Goal: Information Seeking & Learning: Learn about a topic

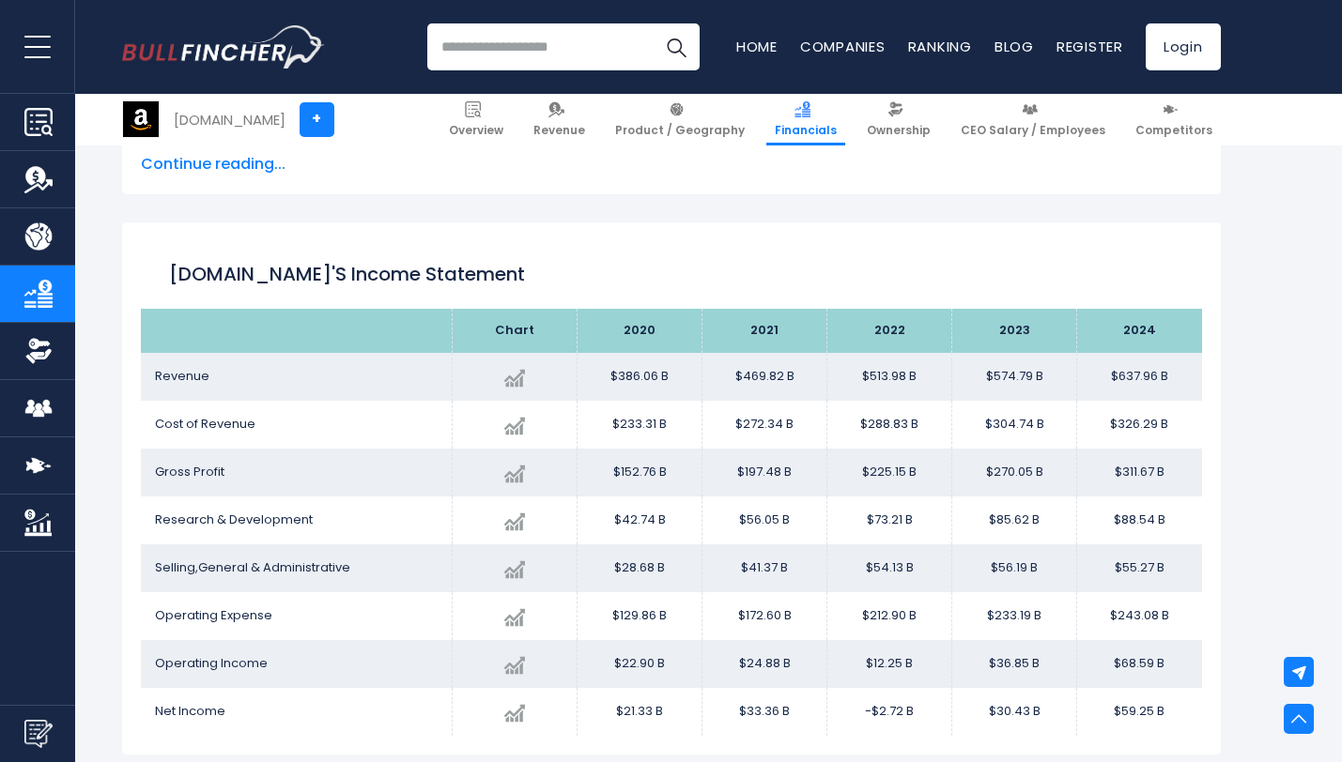
scroll to position [953, 0]
click at [539, 269] on h1 "[DOMAIN_NAME]'s Income Statement" at bounding box center [671, 275] width 1005 height 28
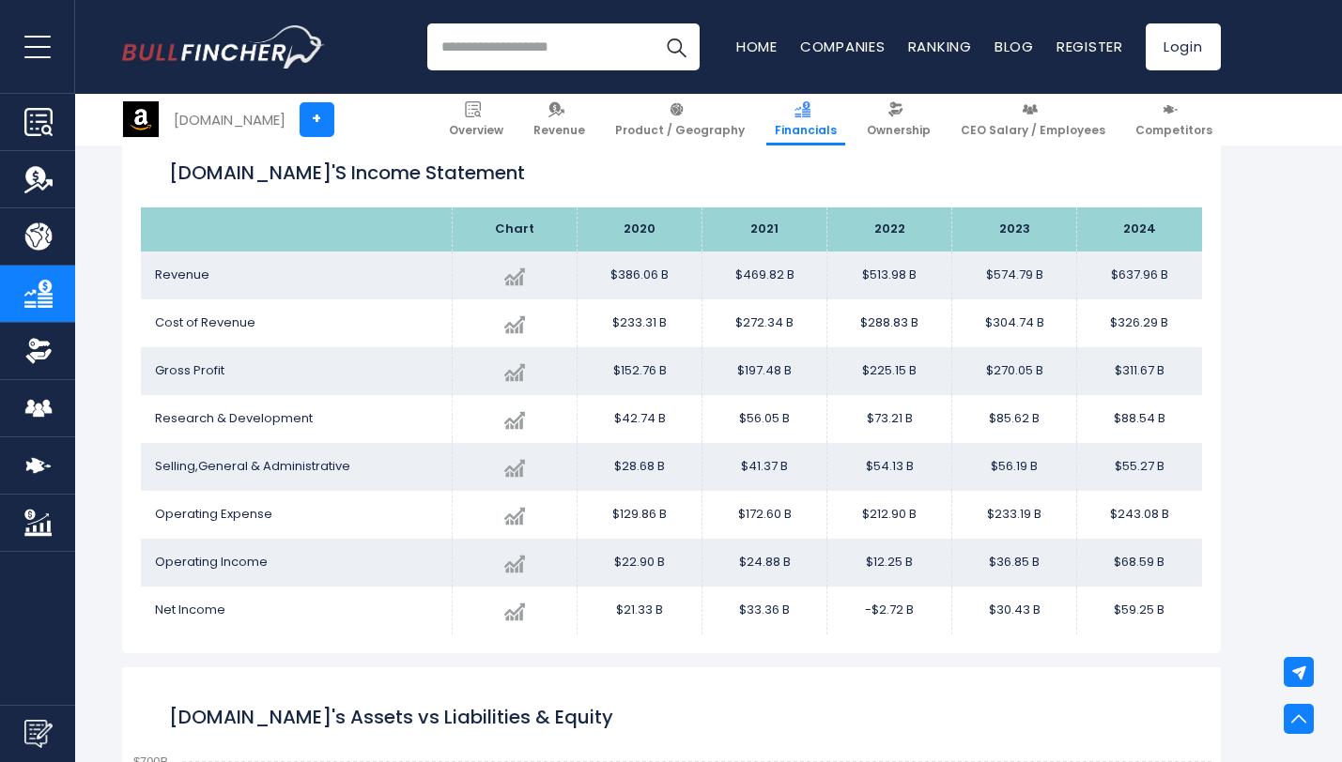
scroll to position [1053, 0]
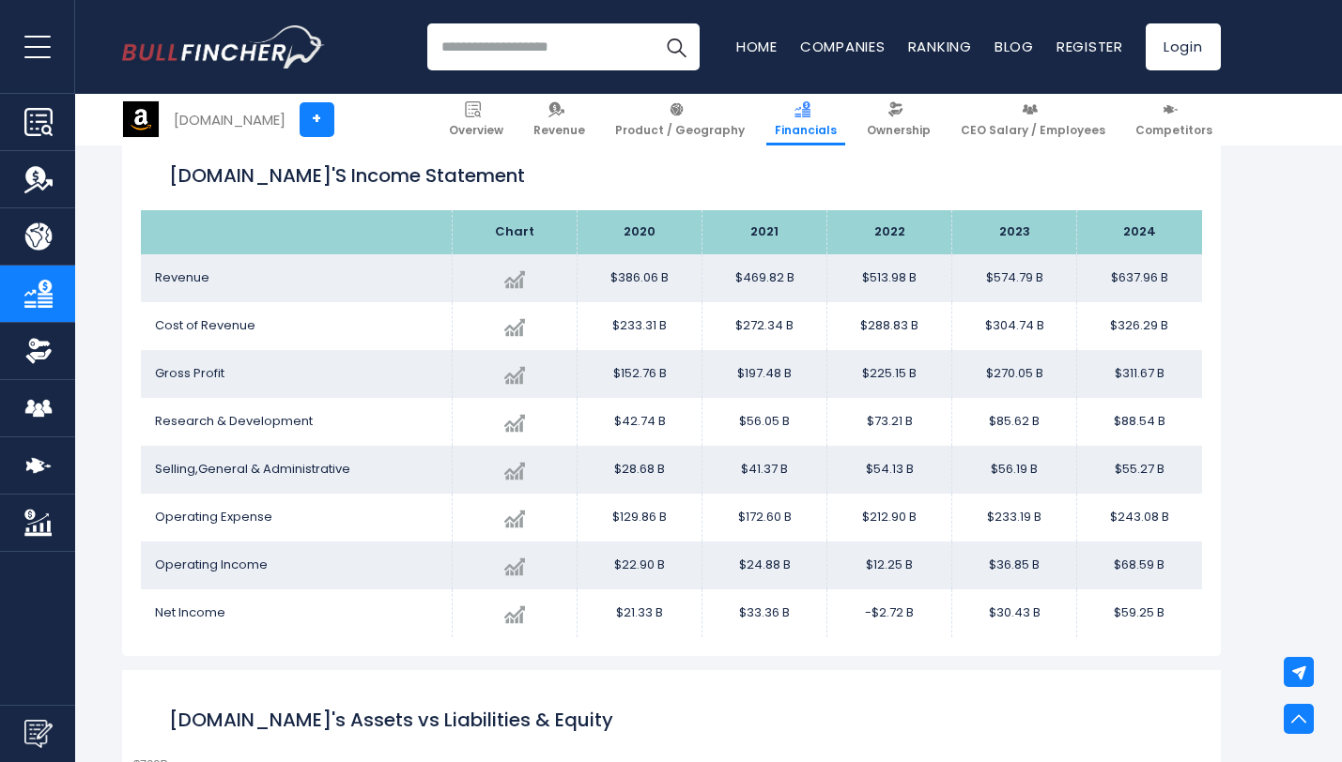
click at [561, 188] on h1 "[DOMAIN_NAME]'s Income Statement" at bounding box center [671, 176] width 1005 height 28
drag, startPoint x: 450, startPoint y: 177, endPoint x: 414, endPoint y: 179, distance: 35.8
click at [414, 179] on h1 "[DOMAIN_NAME]'s Income Statement" at bounding box center [671, 176] width 1005 height 28
click at [523, 169] on h1 "[DOMAIN_NAME]'s Income Statement" at bounding box center [671, 176] width 1005 height 28
drag, startPoint x: 433, startPoint y: 183, endPoint x: 169, endPoint y: 186, distance: 263.9
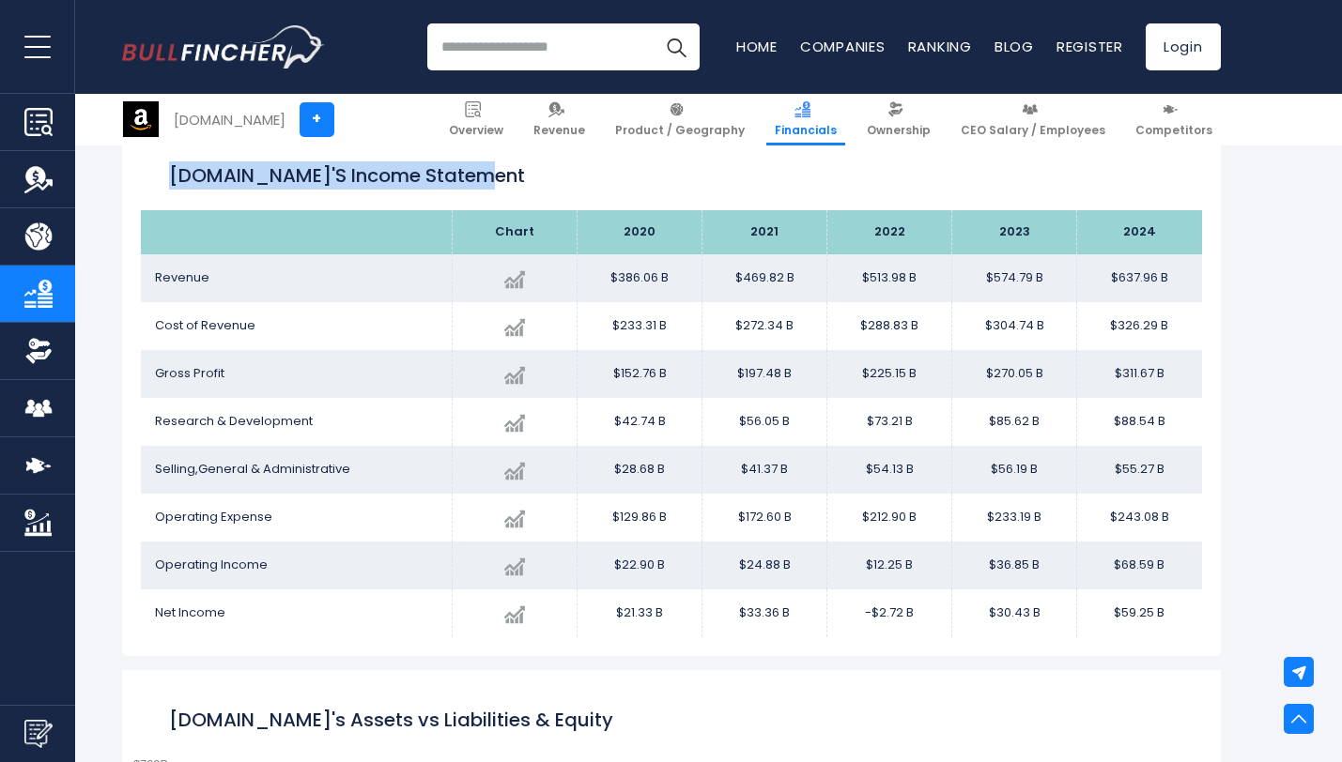
click at [169, 186] on h1 "[DOMAIN_NAME]'s Income Statement" at bounding box center [671, 176] width 1005 height 28
click at [159, 181] on div "[DOMAIN_NAME]'s Income Statement" at bounding box center [671, 177] width 1061 height 68
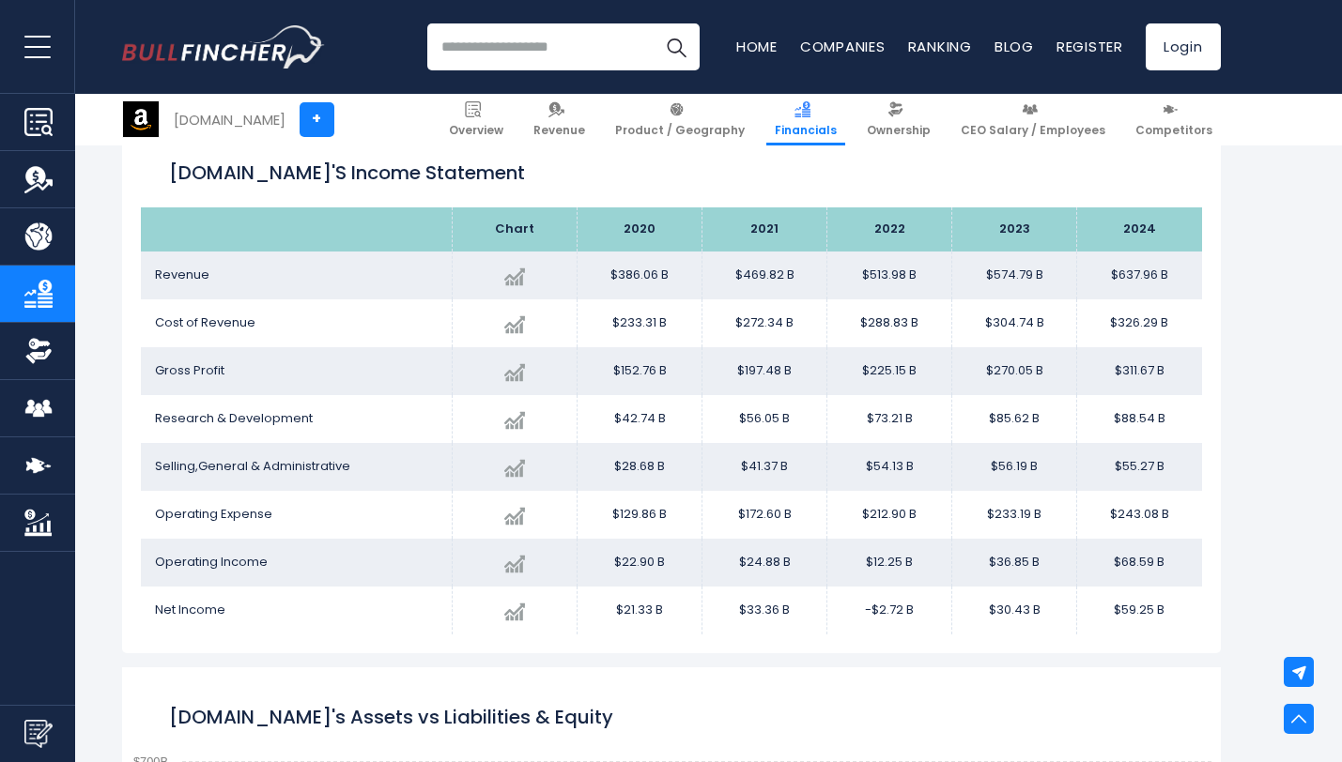
scroll to position [1056, 0]
click at [175, 275] on span "Revenue" at bounding box center [182, 274] width 54 height 18
click at [190, 314] on span "Cost of Revenue" at bounding box center [205, 322] width 100 height 18
drag, startPoint x: 146, startPoint y: 331, endPoint x: 258, endPoint y: 333, distance: 111.8
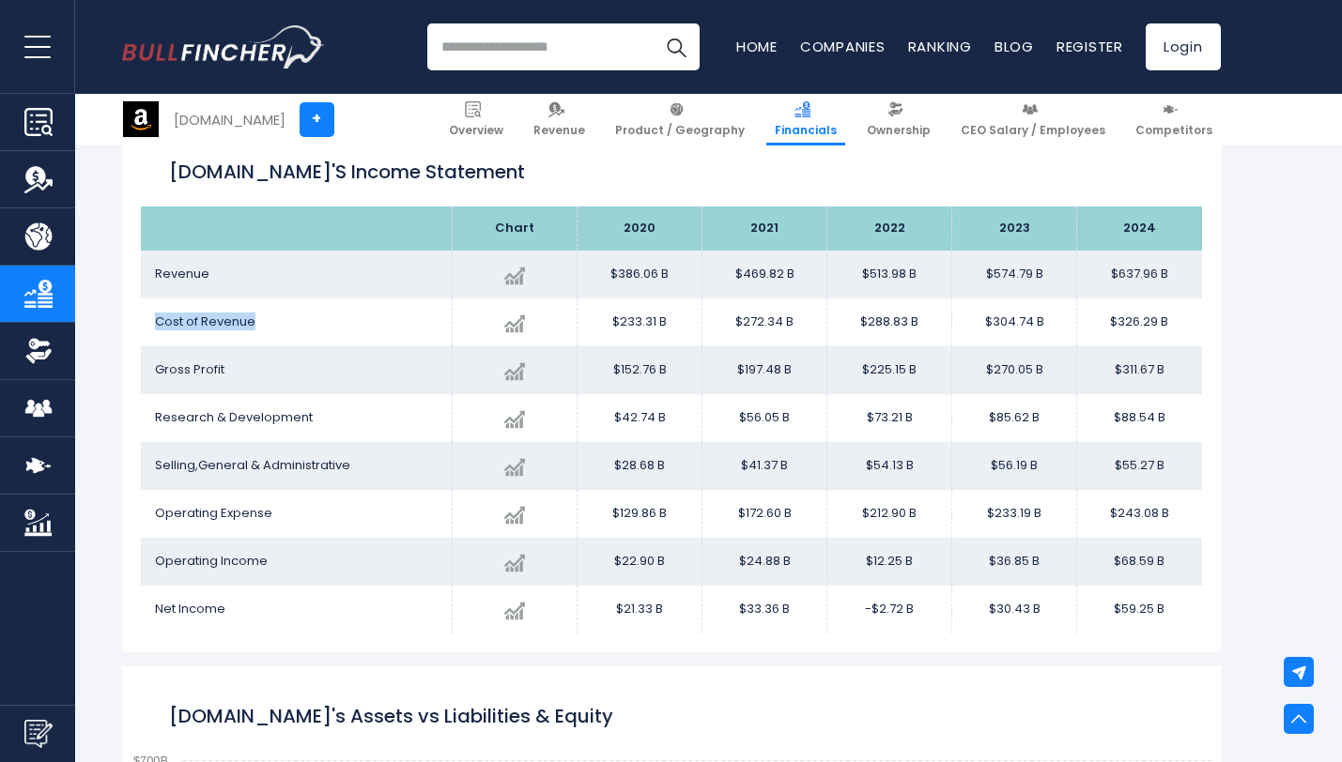
click at [258, 333] on td "Cost of Revenue" at bounding box center [297, 323] width 312 height 48
click at [222, 369] on span "Gross Profit" at bounding box center [189, 370] width 69 height 18
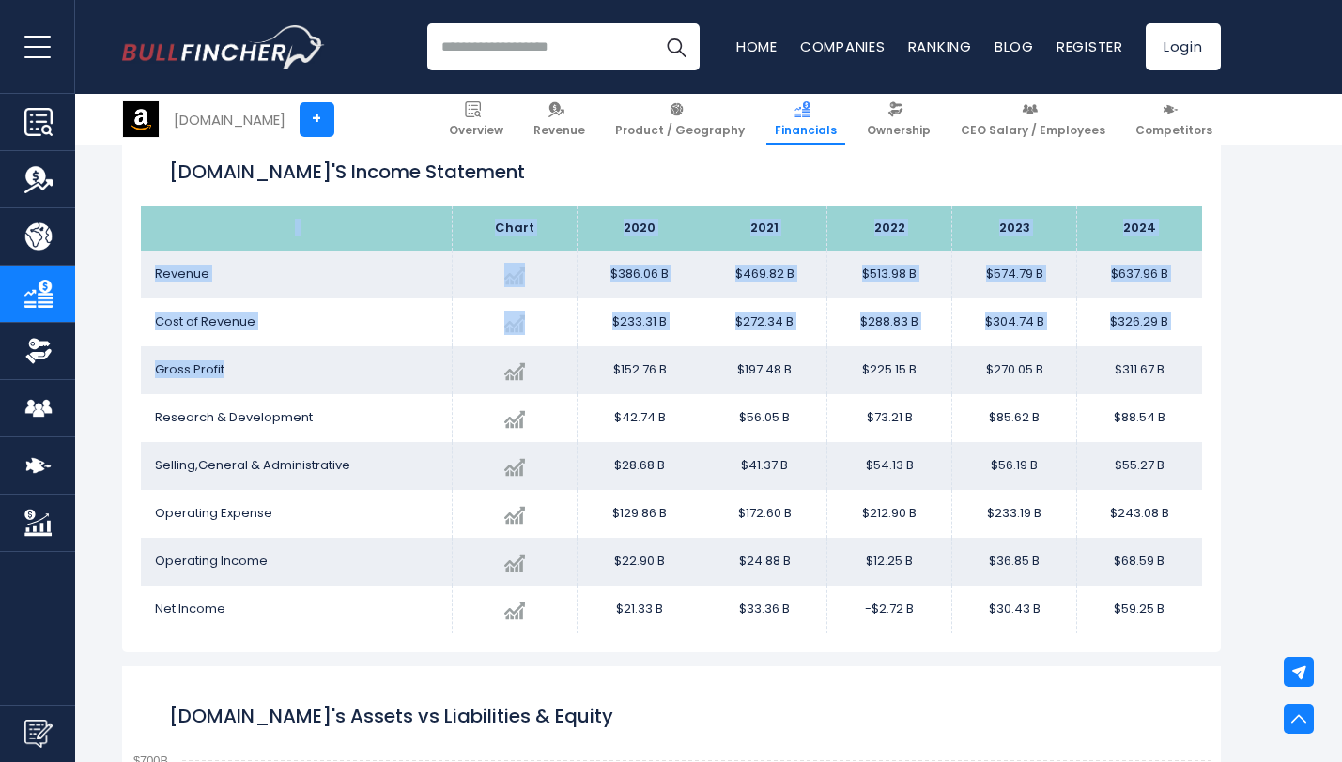
drag, startPoint x: 230, startPoint y: 368, endPoint x: 137, endPoint y: 369, distance: 93.0
click at [137, 369] on div "Amazon.com's Income Statement Chart 2024" at bounding box center [671, 386] width 1099 height 532
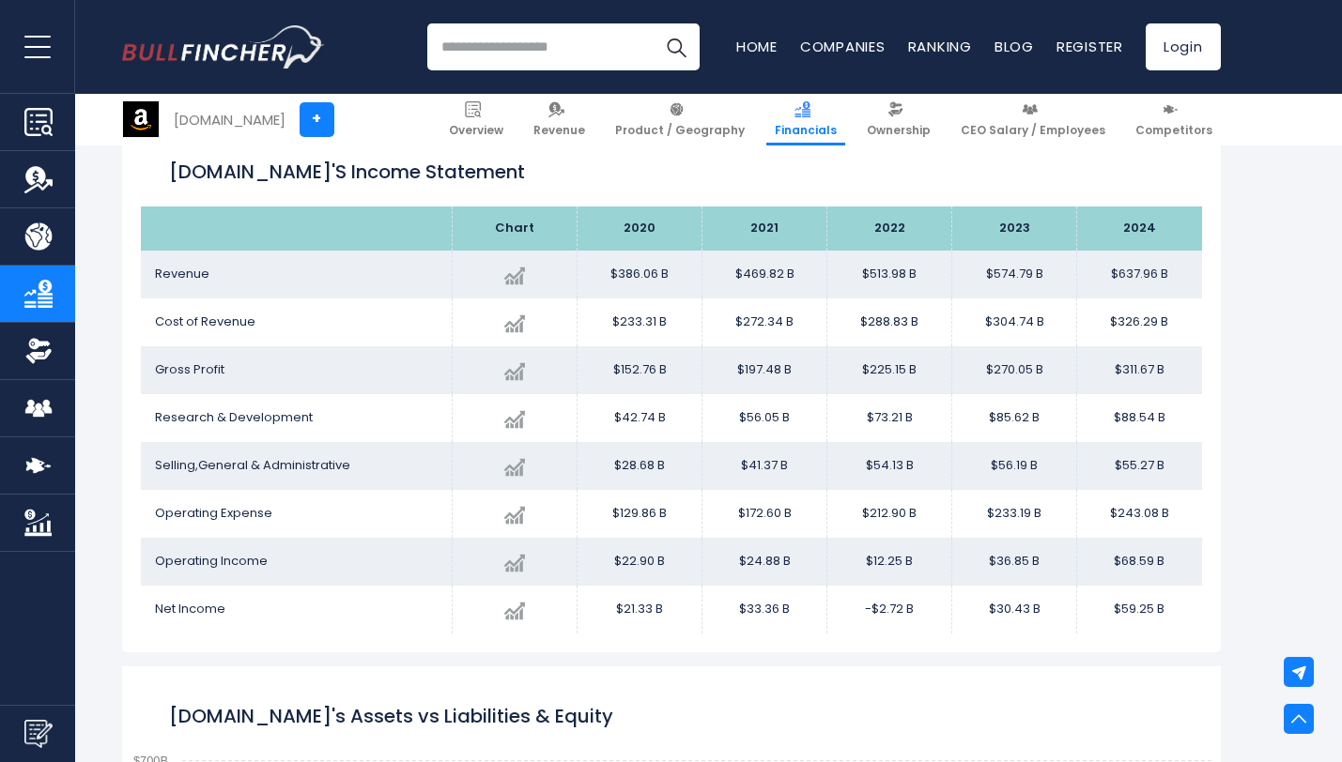
click at [190, 394] on td "Research & Development" at bounding box center [297, 418] width 312 height 48
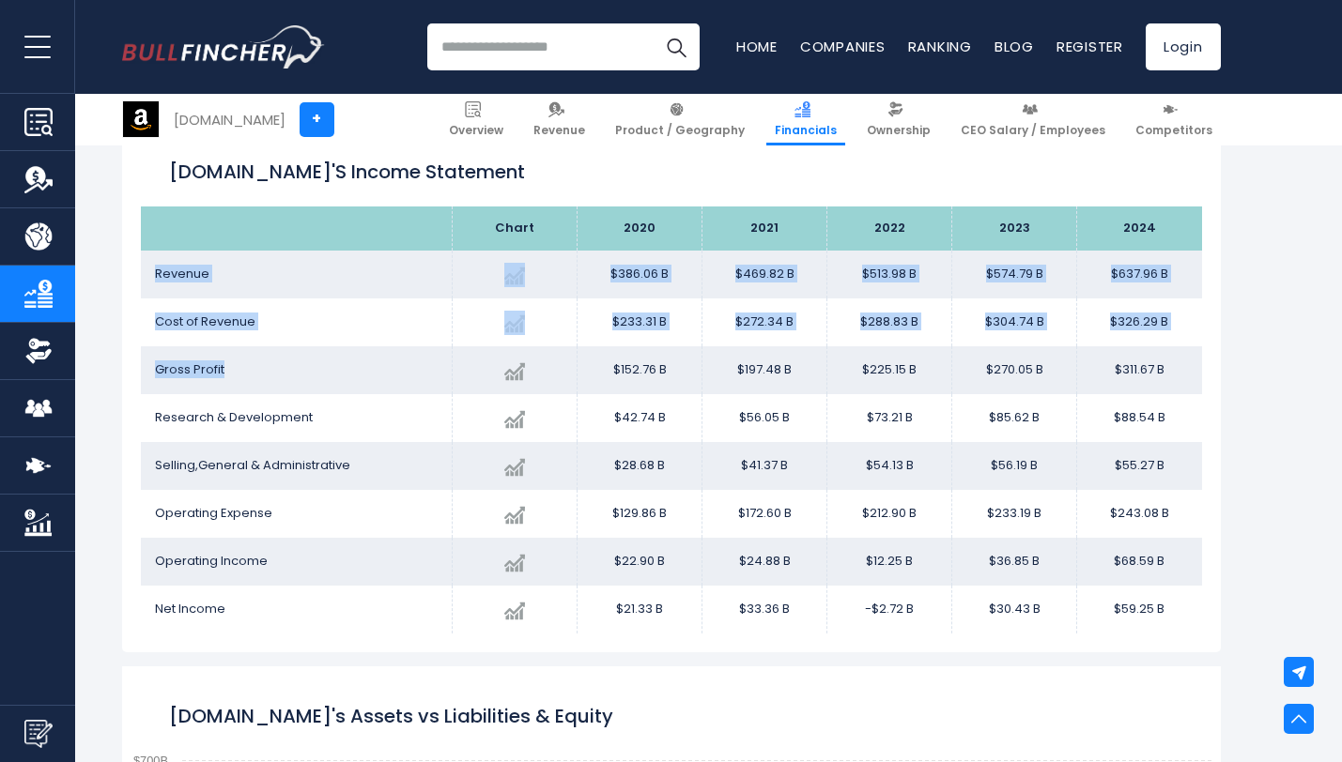
drag, startPoint x: 230, startPoint y: 371, endPoint x: 156, endPoint y: 270, distance: 124.9
click at [156, 270] on tbody "Revenue Created with Highcharts 12.1.2 $637.96 B + 10.99% 2024 $386.06B ​ $386.…" at bounding box center [671, 442] width 1061 height 383
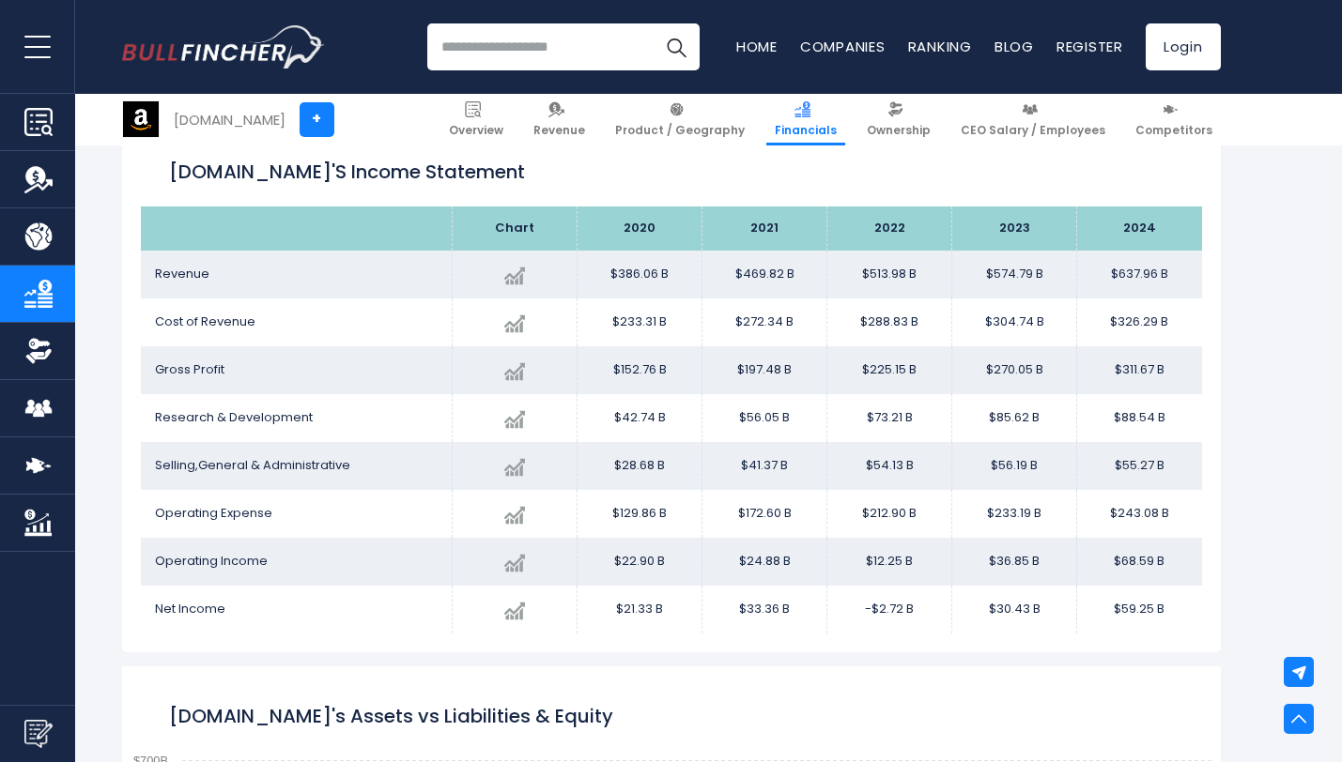
click at [244, 348] on td "Gross Profit" at bounding box center [297, 370] width 312 height 48
click at [128, 270] on div "Amazon.com's Income Statement Chart 2024" at bounding box center [671, 386] width 1099 height 532
click at [150, 265] on td "Revenue" at bounding box center [297, 275] width 312 height 48
click at [161, 269] on span "Revenue" at bounding box center [182, 274] width 54 height 18
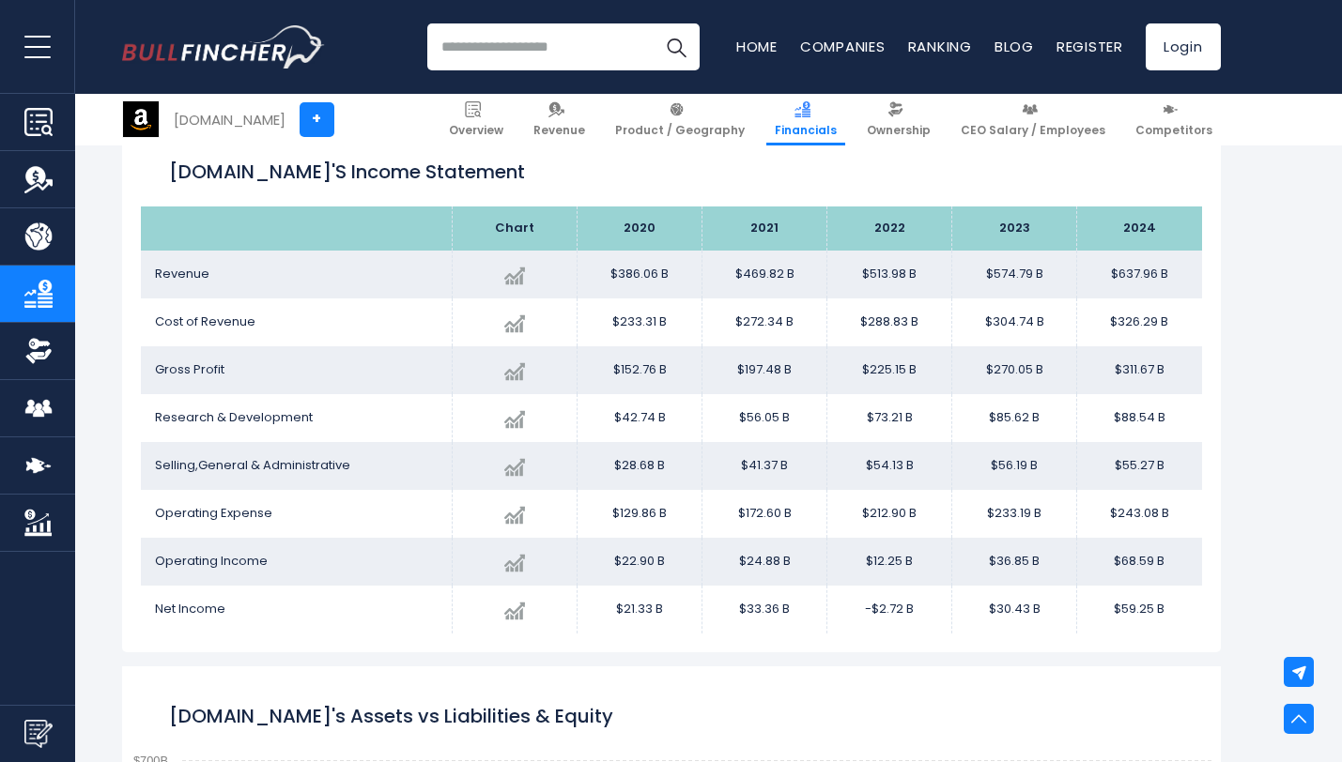
click at [143, 564] on td "Operating Income" at bounding box center [297, 562] width 312 height 48
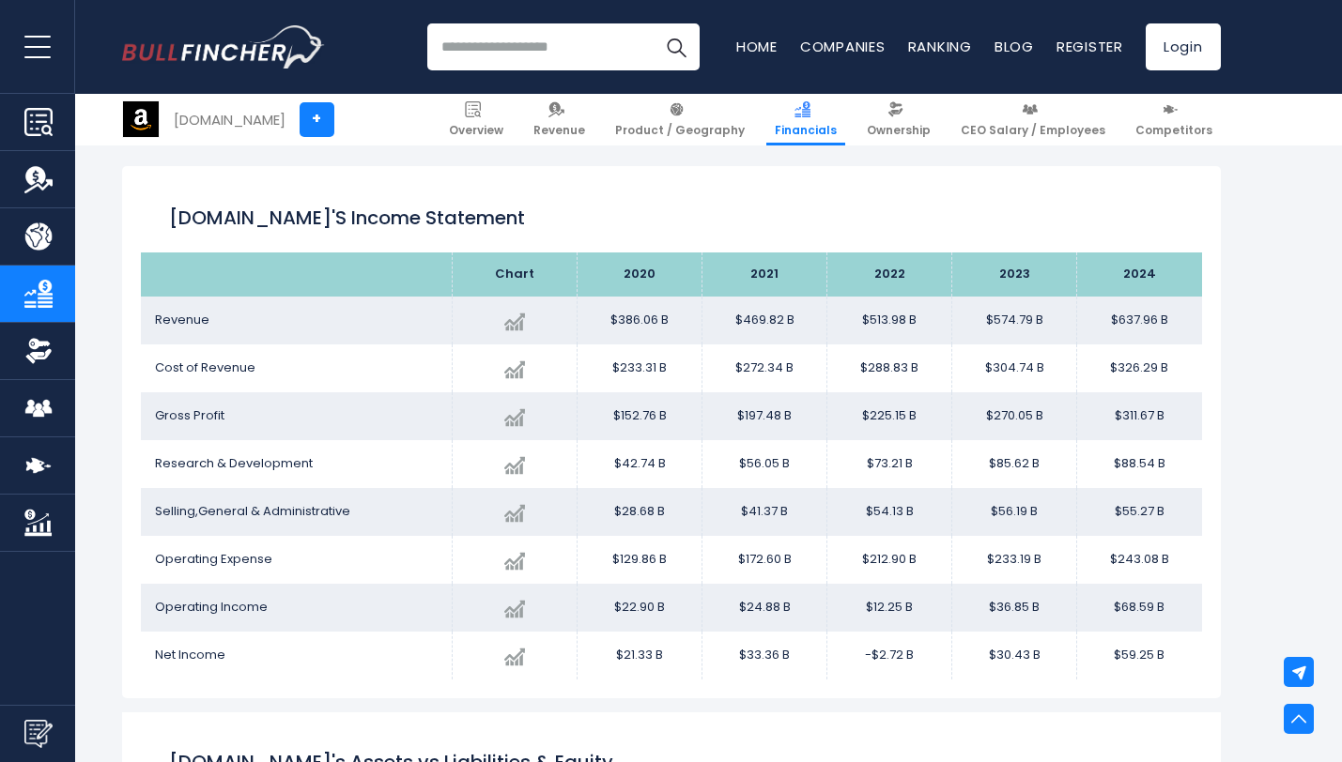
scroll to position [1009, 0]
